Goal: Task Accomplishment & Management: Manage account settings

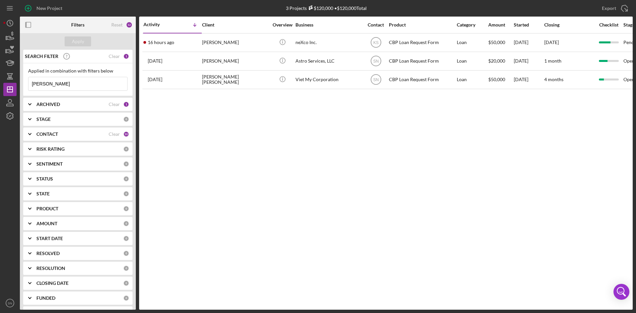
click at [76, 82] on input "[PERSON_NAME]" at bounding box center [77, 83] width 99 height 13
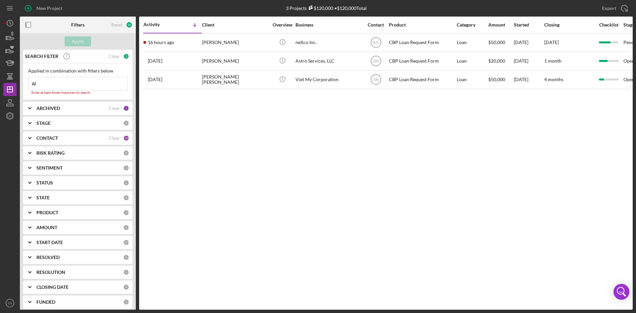
type input "A"
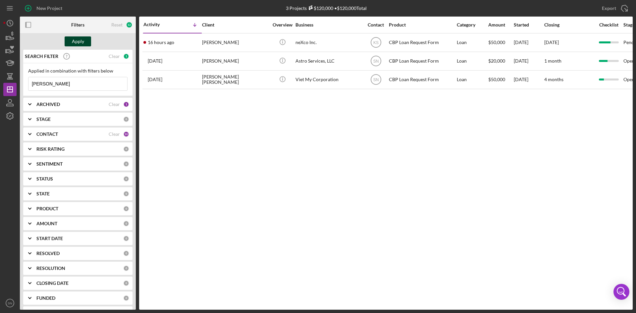
type input "[PERSON_NAME]"
click at [85, 39] on button "Apply" at bounding box center [78, 41] width 26 height 10
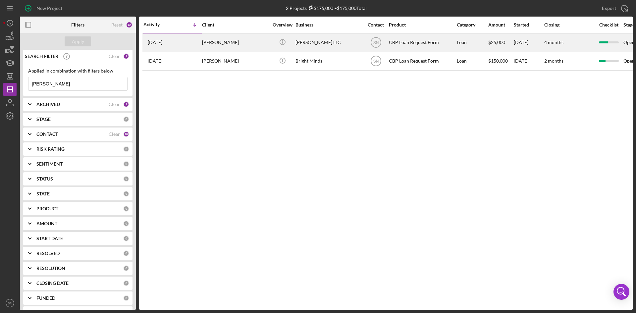
click at [214, 43] on div "[PERSON_NAME]" at bounding box center [235, 43] width 66 height 18
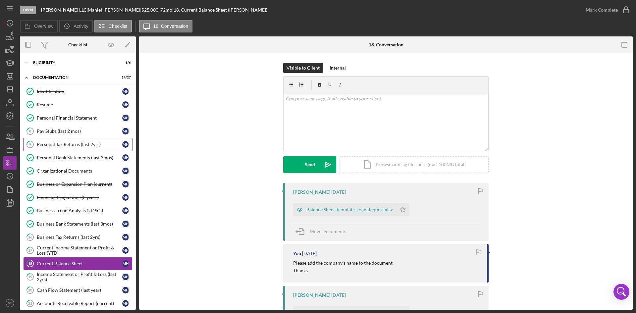
click at [75, 143] on div "Personal Tax Returns (last 2yrs)" at bounding box center [79, 144] width 85 height 5
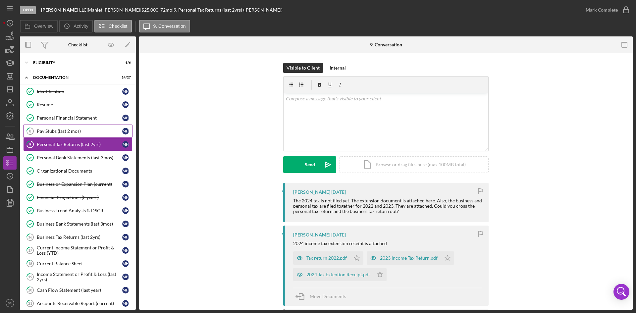
click at [78, 130] on div "Pay Stubs (last 2 mos)" at bounding box center [79, 130] width 85 height 5
